Goal: Transaction & Acquisition: Purchase product/service

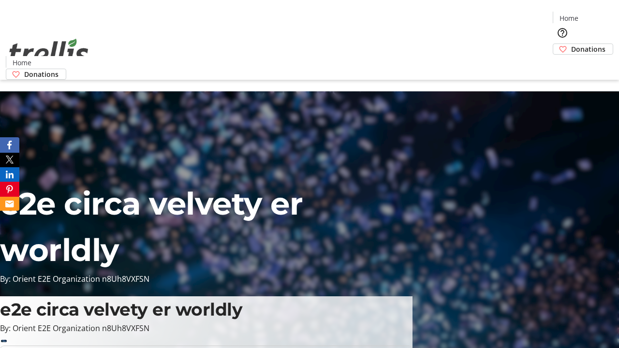
click at [571, 44] on span "Donations" at bounding box center [588, 49] width 34 height 10
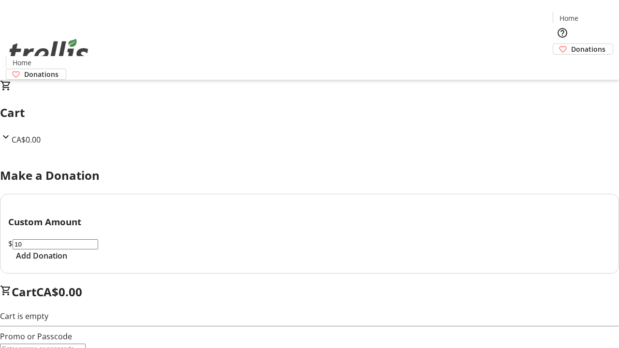
click at [67, 262] on span "Add Donation" at bounding box center [41, 256] width 51 height 12
